Goal: Transaction & Acquisition: Purchase product/service

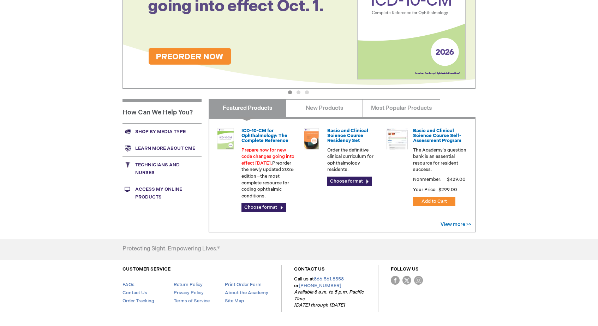
scroll to position [153, 0]
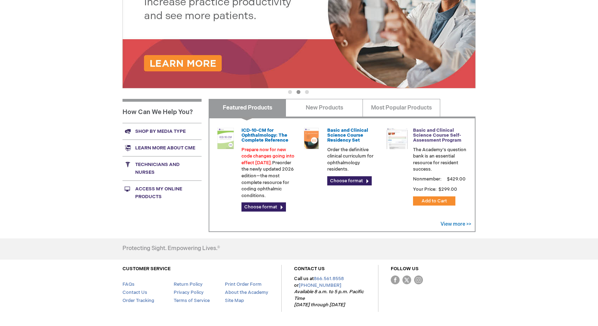
click at [428, 139] on link "Basic and Clinical Science Course Self-Assessment Program" at bounding box center [437, 135] width 48 height 16
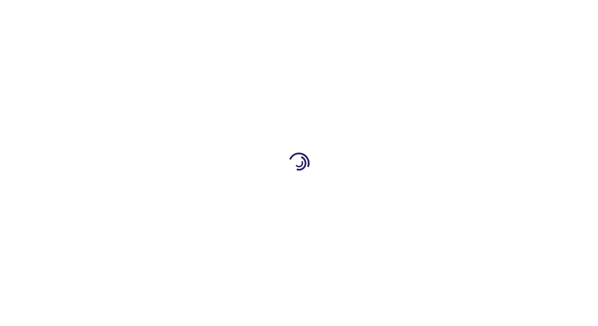
type input "1"
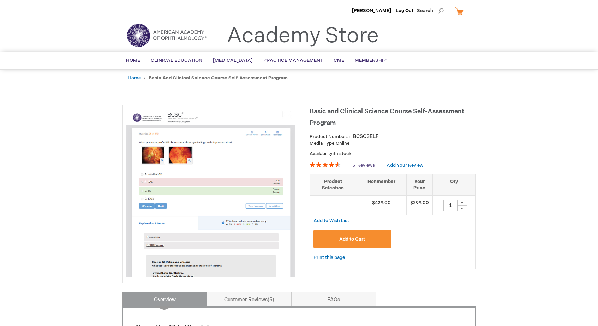
click at [365, 163] on span "Reviews" at bounding box center [366, 165] width 18 height 6
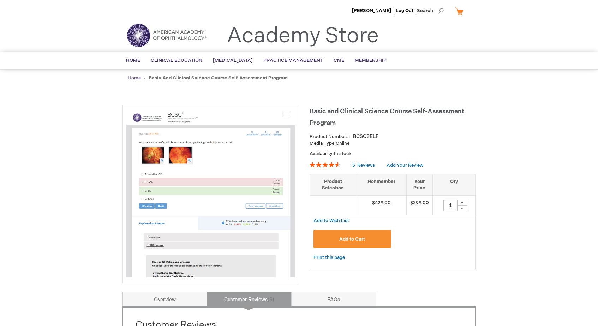
click at [138, 77] on link "Home" at bounding box center [134, 78] width 13 height 6
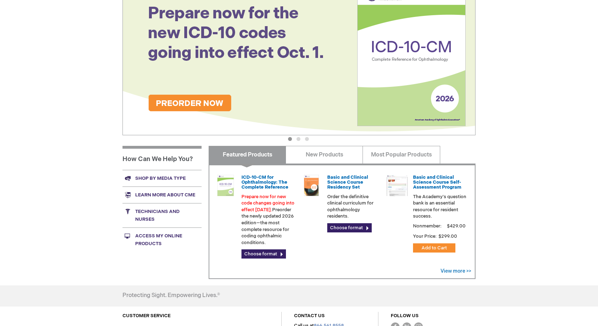
scroll to position [107, 0]
click at [344, 182] on link "Basic and Clinical Science Course Residency Set" at bounding box center [347, 182] width 41 height 16
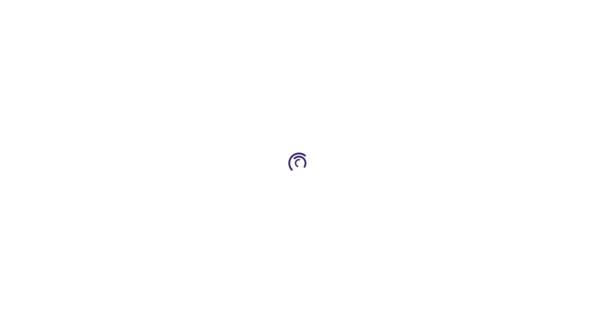
type input "0"
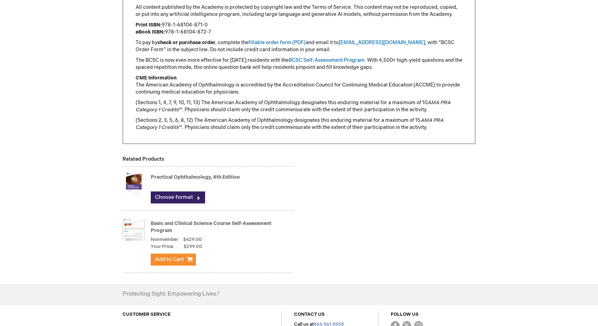
scroll to position [667, 0]
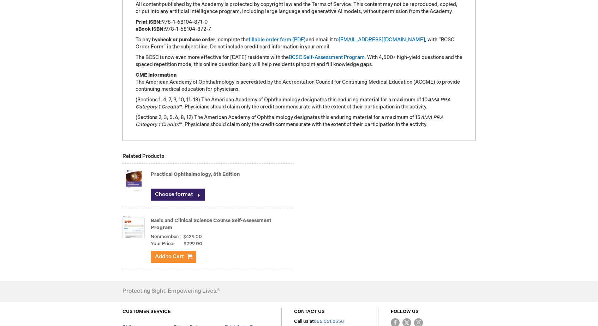
click at [165, 174] on link "Practical Ophthalmology, 8th Edition" at bounding box center [195, 174] width 89 height 6
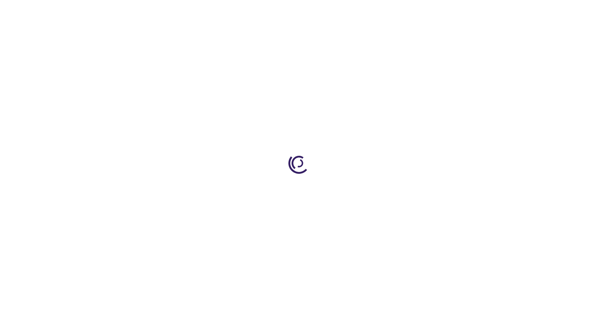
type input "0"
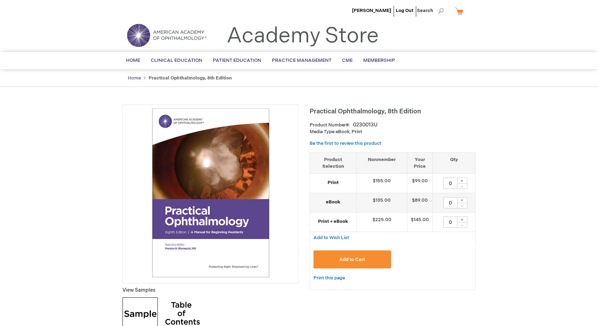
click at [134, 78] on link "Home" at bounding box center [134, 78] width 13 height 6
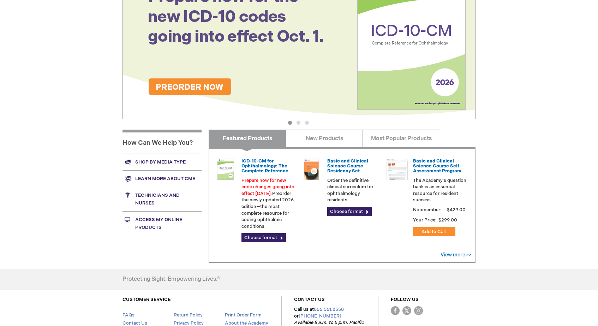
scroll to position [130, 0]
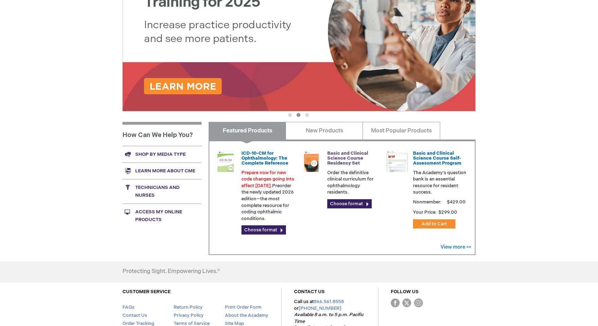
click at [346, 160] on link "Basic and Clinical Science Course Residency Set" at bounding box center [347, 158] width 41 height 16
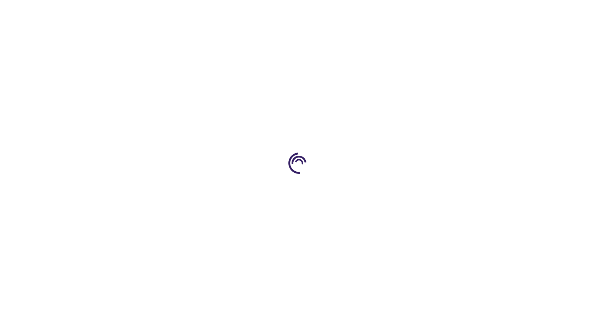
type input "0"
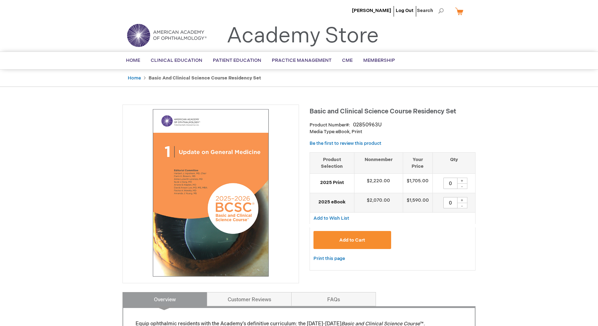
click at [462, 198] on div "+" at bounding box center [462, 200] width 11 height 6
type input "1"
click at [353, 235] on button "Add to Cart" at bounding box center [353, 240] width 78 height 18
click at [458, 13] on link "My Cart" at bounding box center [462, 11] width 17 height 12
click at [450, 233] on div "Add to Cart" at bounding box center [393, 242] width 158 height 23
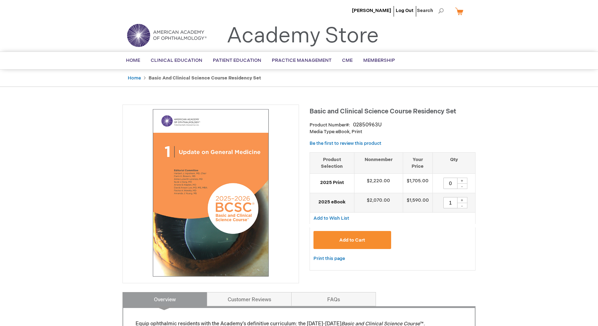
click at [355, 240] on span "Add to Cart" at bounding box center [352, 240] width 26 height 6
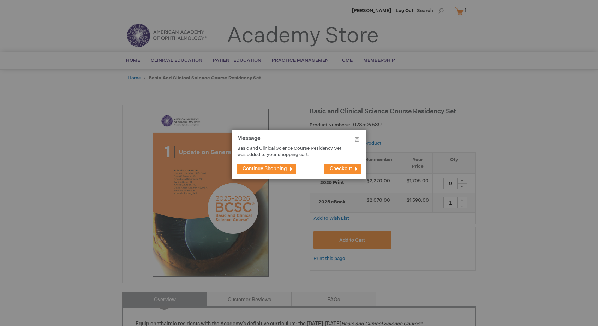
click at [337, 168] on span "Checkout" at bounding box center [341, 169] width 22 height 6
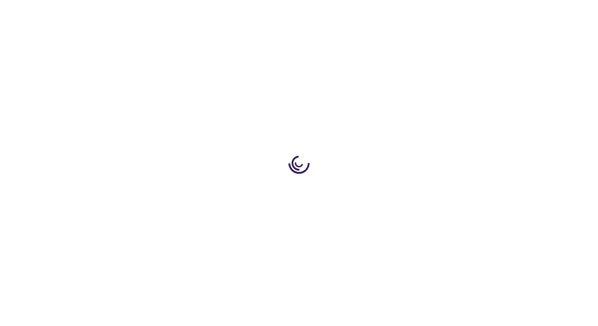
select select "US"
select select "23"
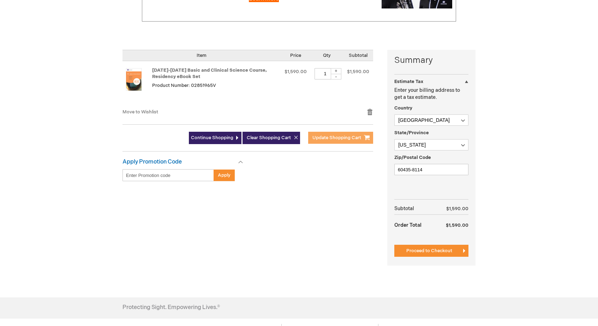
scroll to position [147, 0]
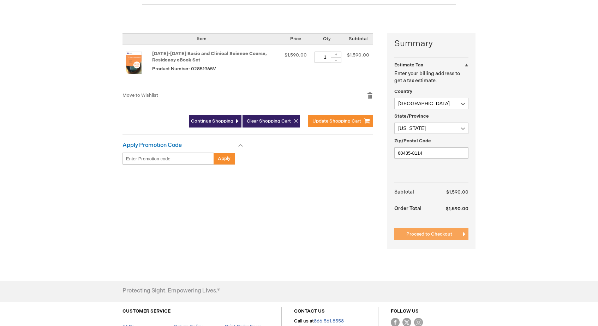
click at [420, 234] on span "Proceed to Checkout" at bounding box center [429, 234] width 46 height 6
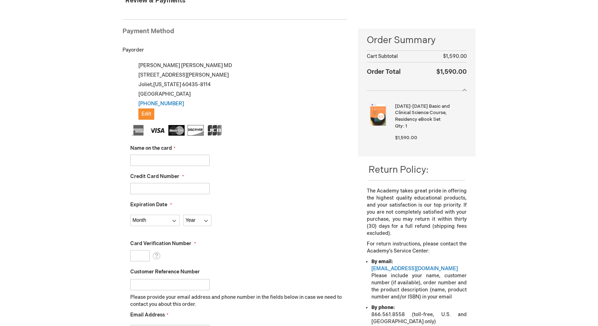
scroll to position [85, 0]
click at [167, 160] on input "Name on the card" at bounding box center [169, 159] width 79 height 11
type input "[PERSON_NAME]"
click at [141, 191] on input "Credit Card Number" at bounding box center [169, 188] width 79 height 11
type input "[CREDIT_CARD_NUMBER]"
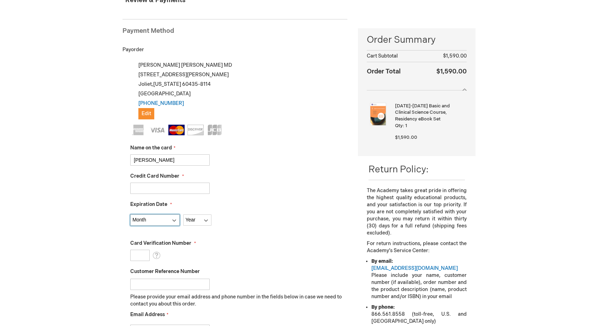
select select "6"
select select "2027"
click at [138, 257] on input "Card Verification Number" at bounding box center [139, 255] width 19 height 11
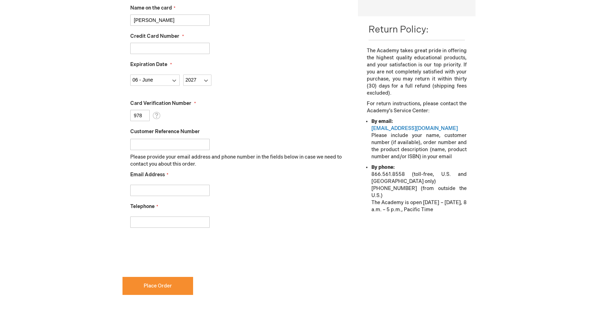
scroll to position [237, 0]
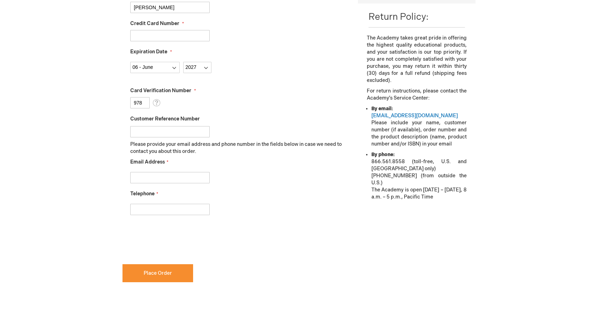
type input "978"
type input "D.Morimoto@comcast.net"
type input "8154740887"
checkbox input "true"
click at [143, 274] on button "Place Order" at bounding box center [158, 273] width 71 height 18
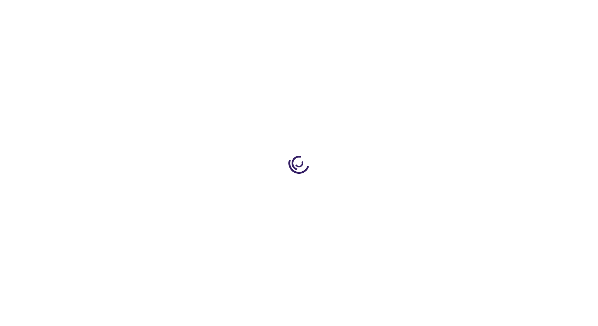
type input "0"
type input "1"
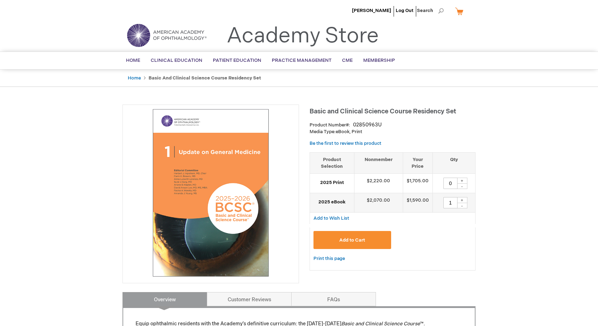
click at [459, 10] on link "My Cart" at bounding box center [462, 11] width 17 height 12
click at [513, 34] on header "[PERSON_NAME] Log Out Search My Cart CLOSE RECENTLY ADDED ITEM(S) Close There a…" at bounding box center [299, 26] width 598 height 52
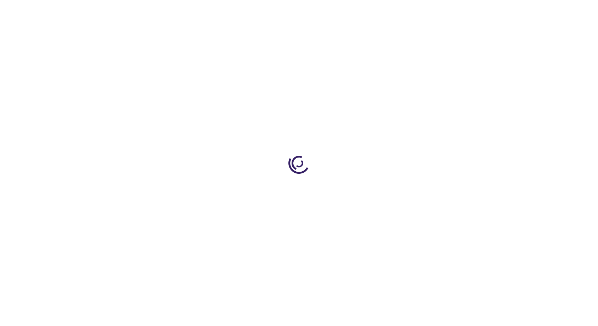
type input "0"
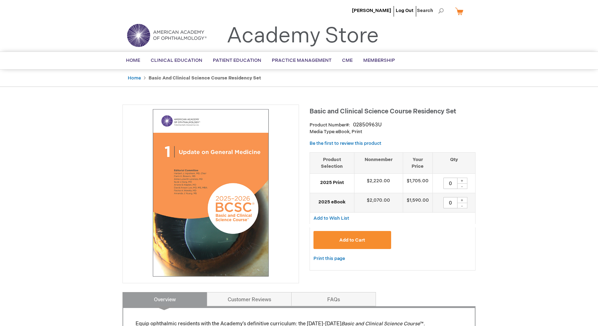
click at [457, 12] on link "My Cart" at bounding box center [462, 11] width 17 height 12
click at [464, 22] on button "Close" at bounding box center [465, 23] width 11 height 9
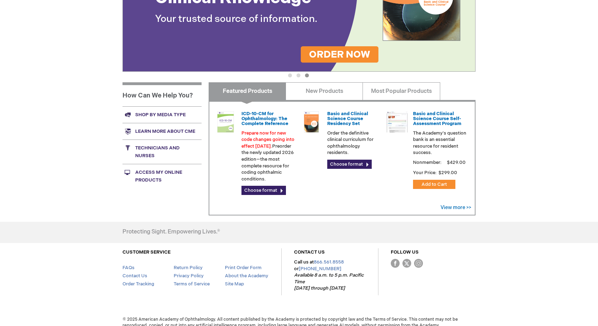
scroll to position [169, 0]
click at [161, 171] on link "Access My Online Products" at bounding box center [162, 176] width 79 height 24
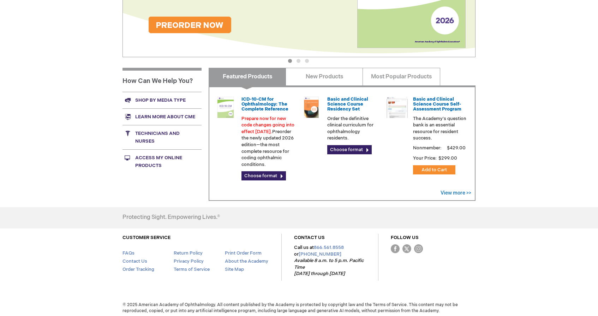
scroll to position [184, 0]
click at [353, 148] on link "Choose format" at bounding box center [349, 149] width 44 height 9
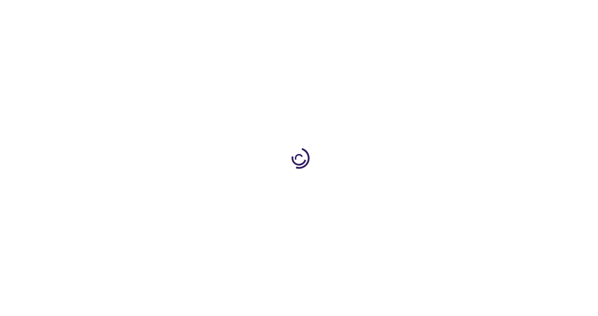
type input "0"
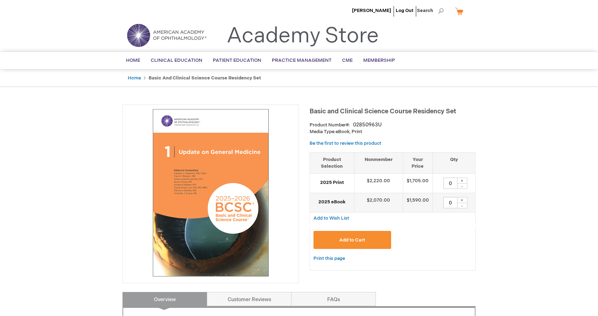
click at [458, 13] on link "My Cart" at bounding box center [462, 11] width 17 height 12
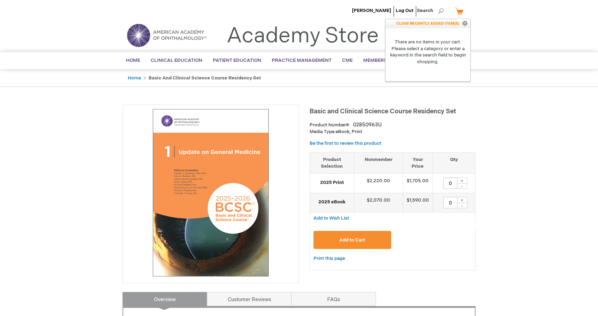
click at [465, 23] on button "Close" at bounding box center [465, 23] width 11 height 9
